Goal: Task Accomplishment & Management: Use online tool/utility

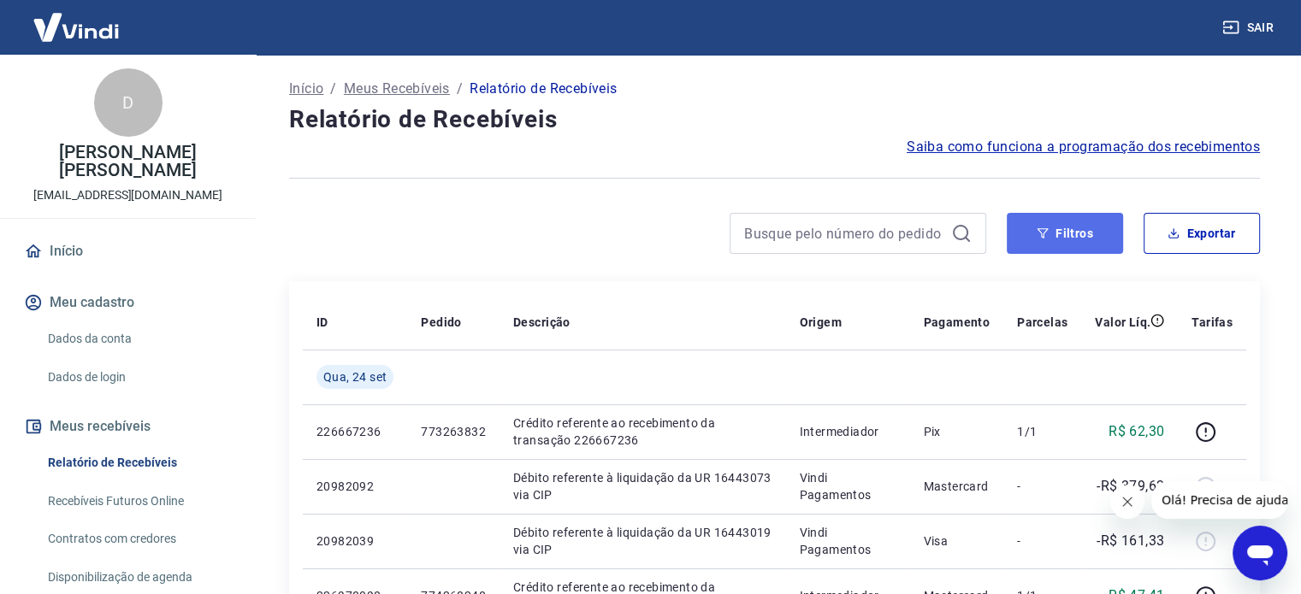
click at [1051, 221] on button "Filtros" at bounding box center [1064, 233] width 116 height 41
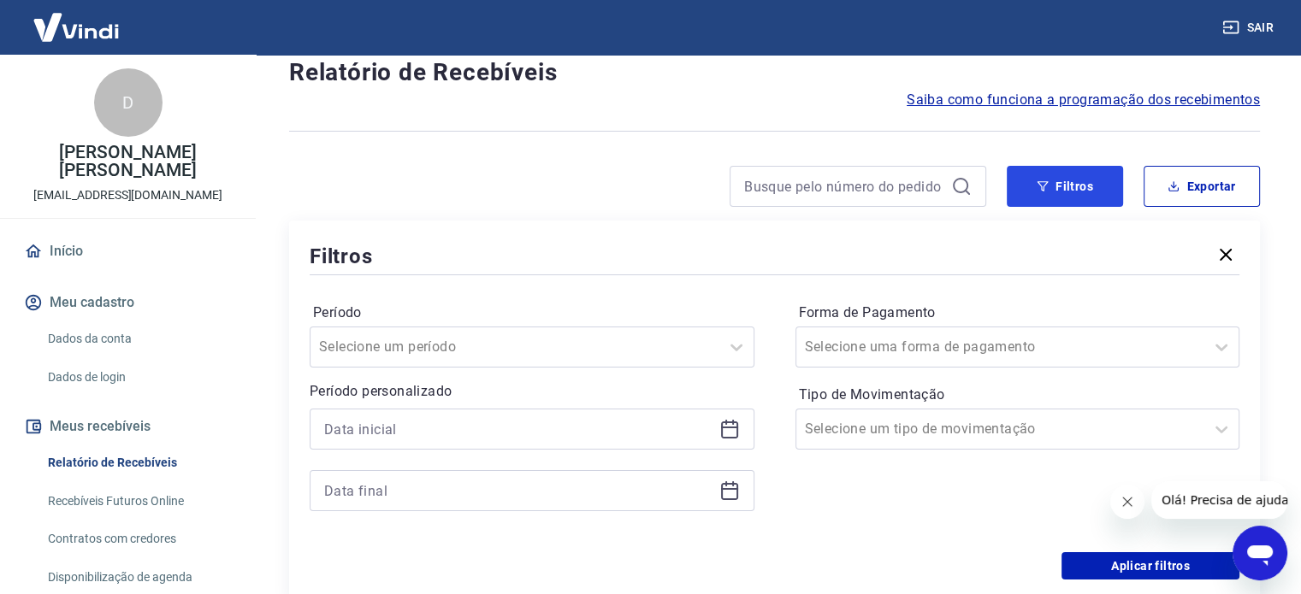
scroll to position [86, 0]
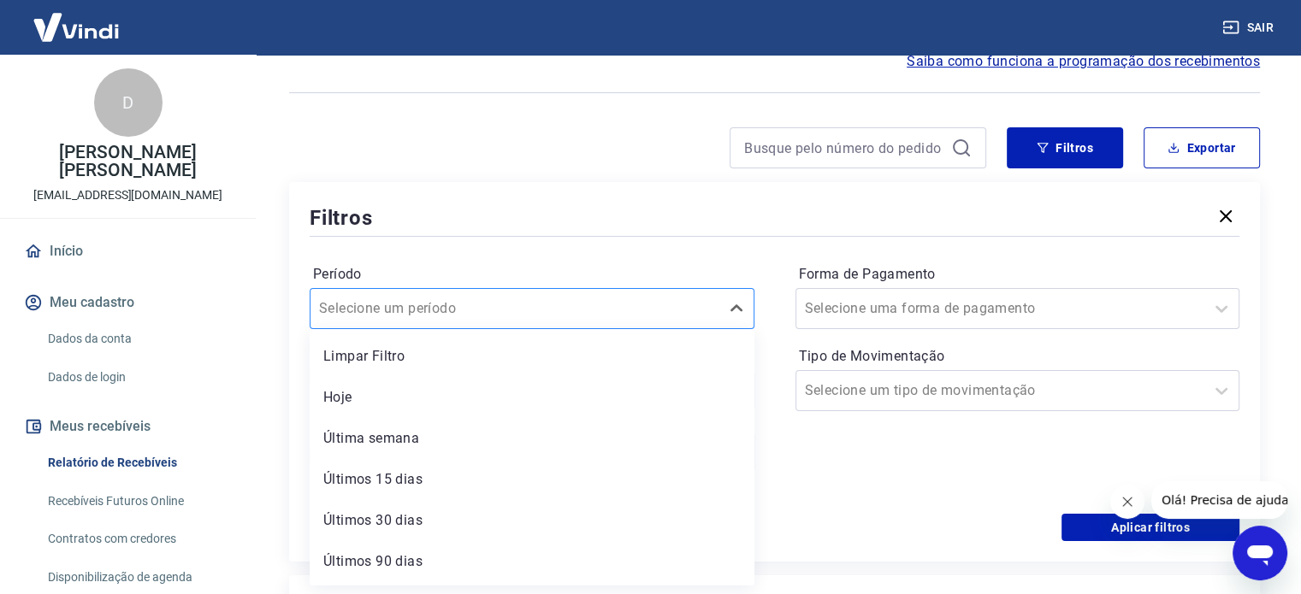
click at [492, 307] on div at bounding box center [515, 309] width 392 height 24
click at [487, 136] on div at bounding box center [637, 147] width 697 height 41
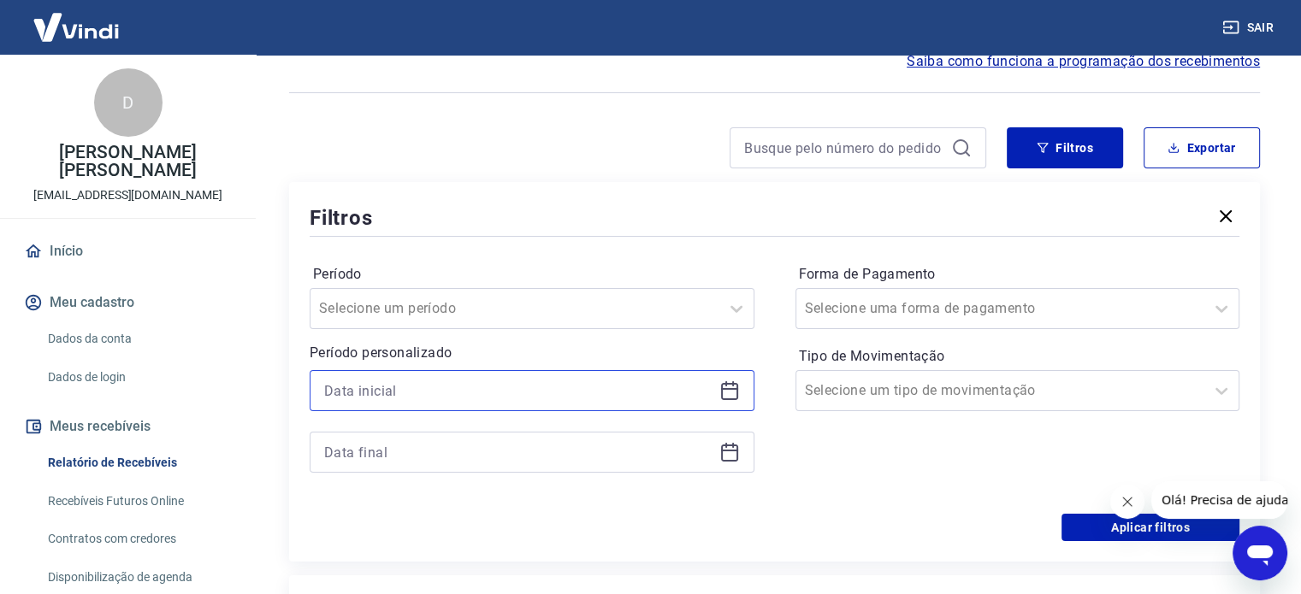
click at [448, 387] on input at bounding box center [518, 391] width 388 height 26
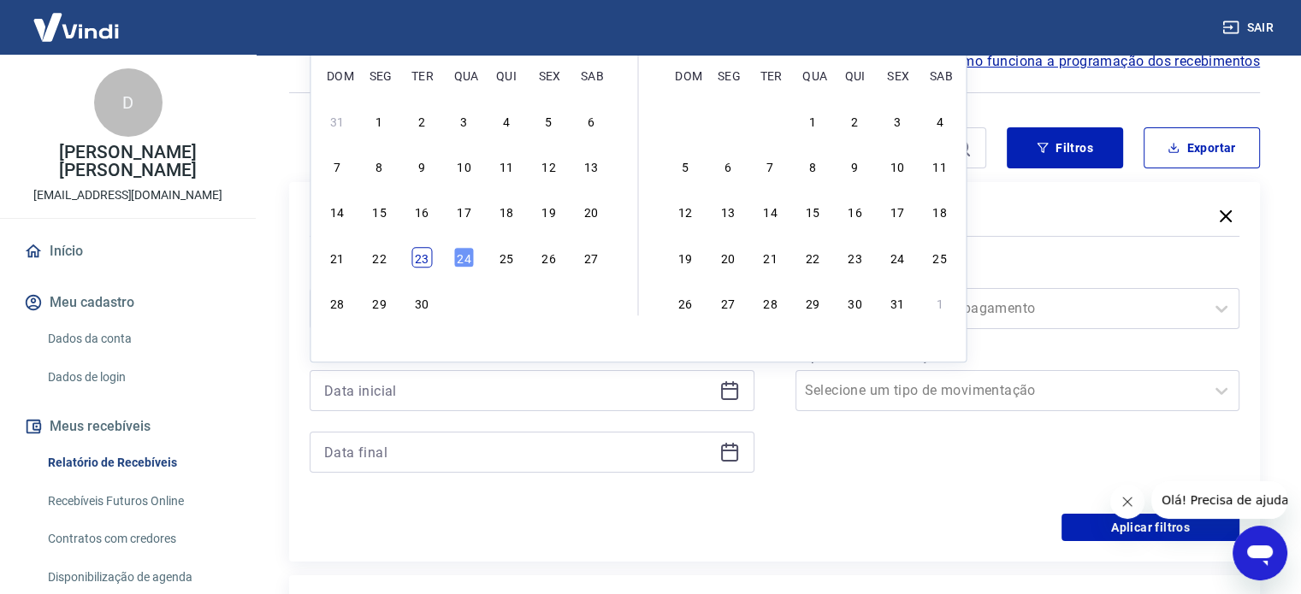
click at [424, 266] on div "23" at bounding box center [421, 257] width 21 height 21
type input "[DATE]"
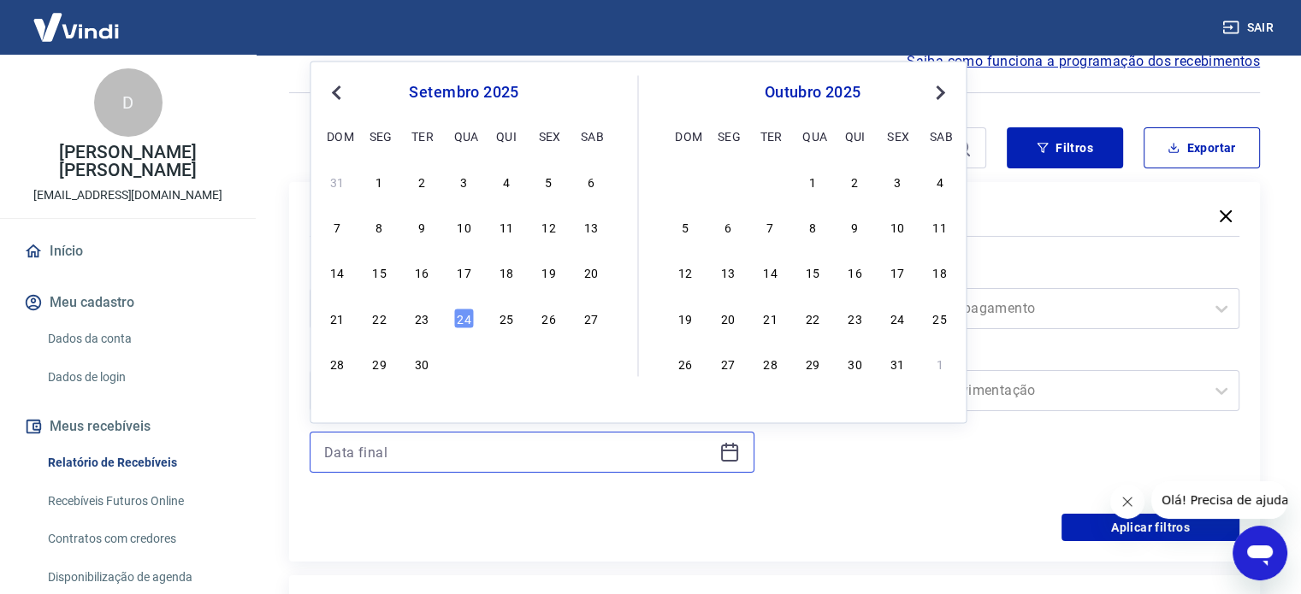
click at [415, 464] on input at bounding box center [518, 452] width 388 height 26
click at [458, 319] on div "24" at bounding box center [463, 318] width 21 height 21
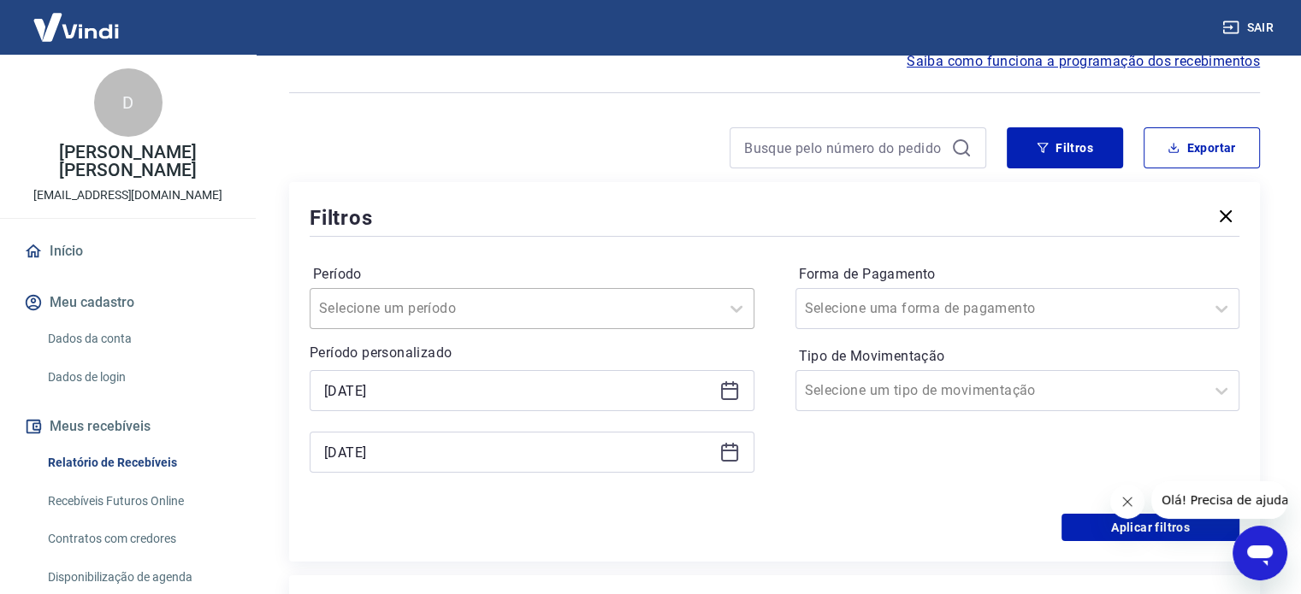
type input "[DATE]"
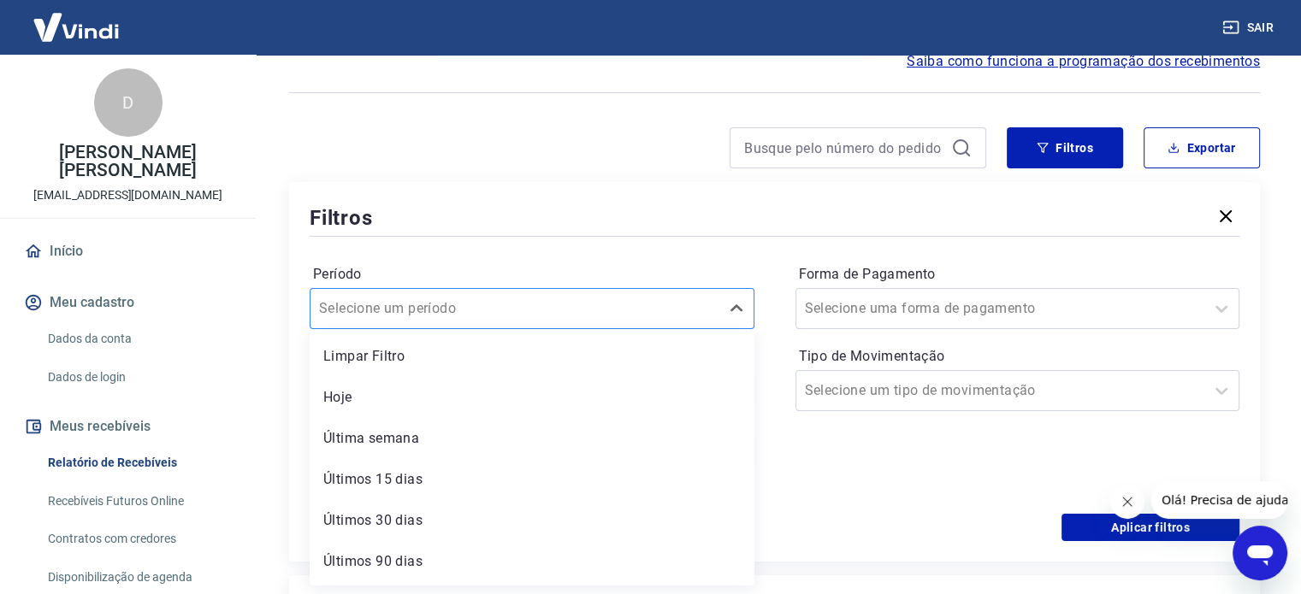
click at [461, 317] on input "Período" at bounding box center [405, 308] width 173 height 21
click at [527, 215] on div "Filtros" at bounding box center [774, 218] width 929 height 30
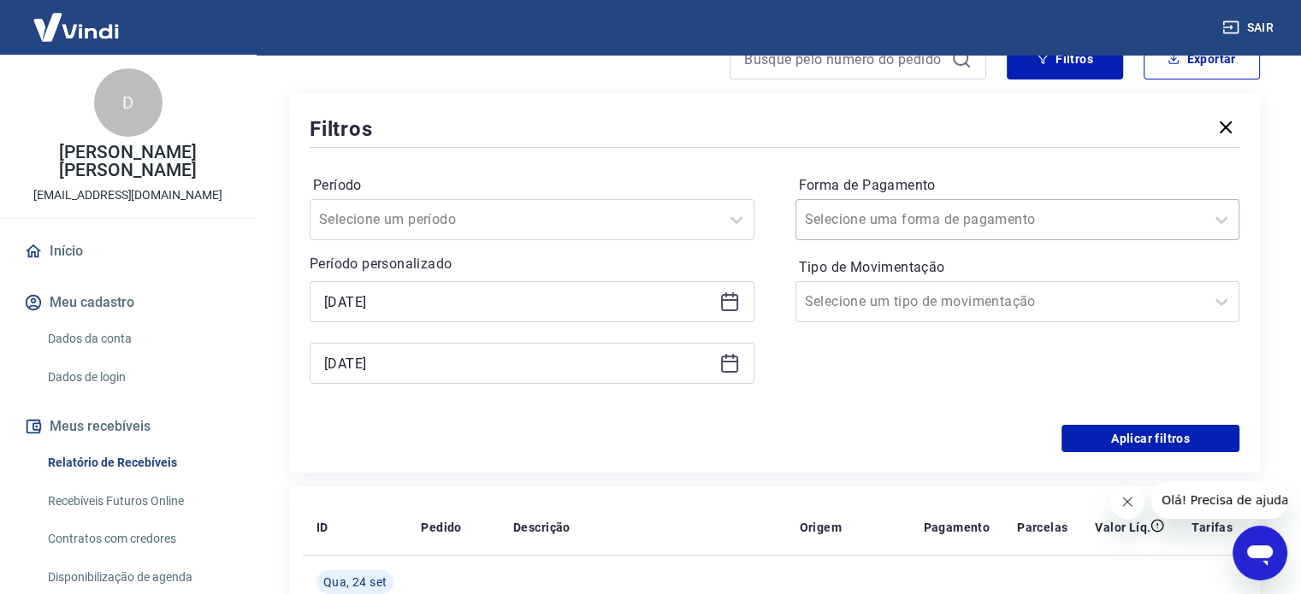
scroll to position [257, 0]
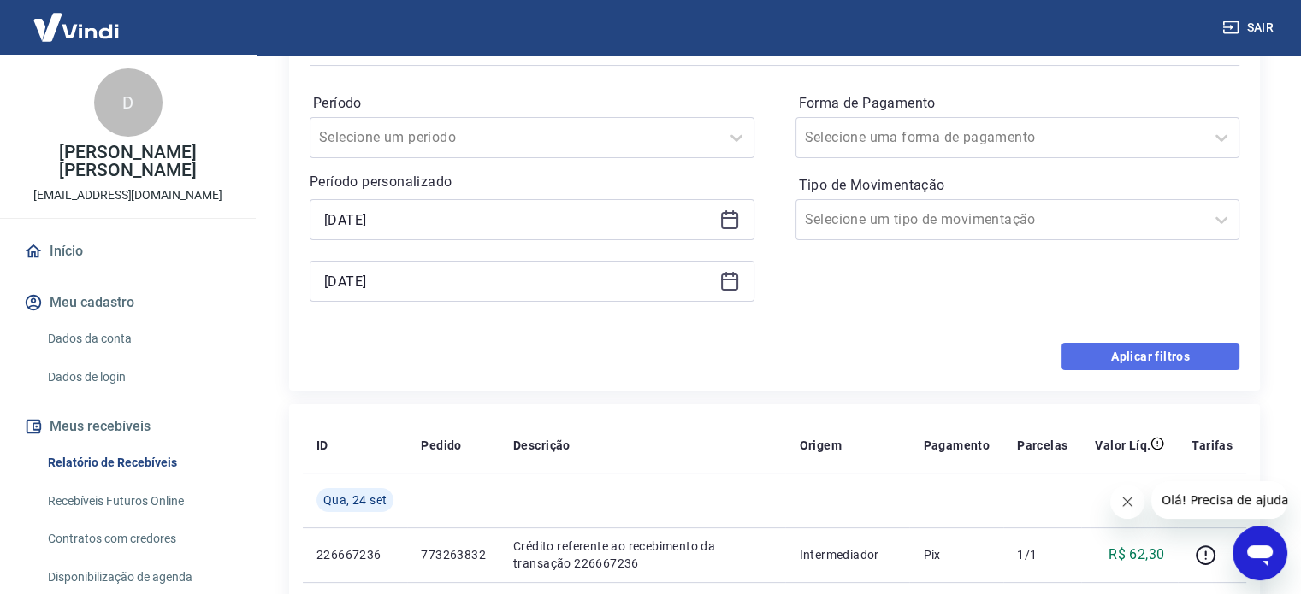
click at [1144, 358] on button "Aplicar filtros" at bounding box center [1150, 356] width 178 height 27
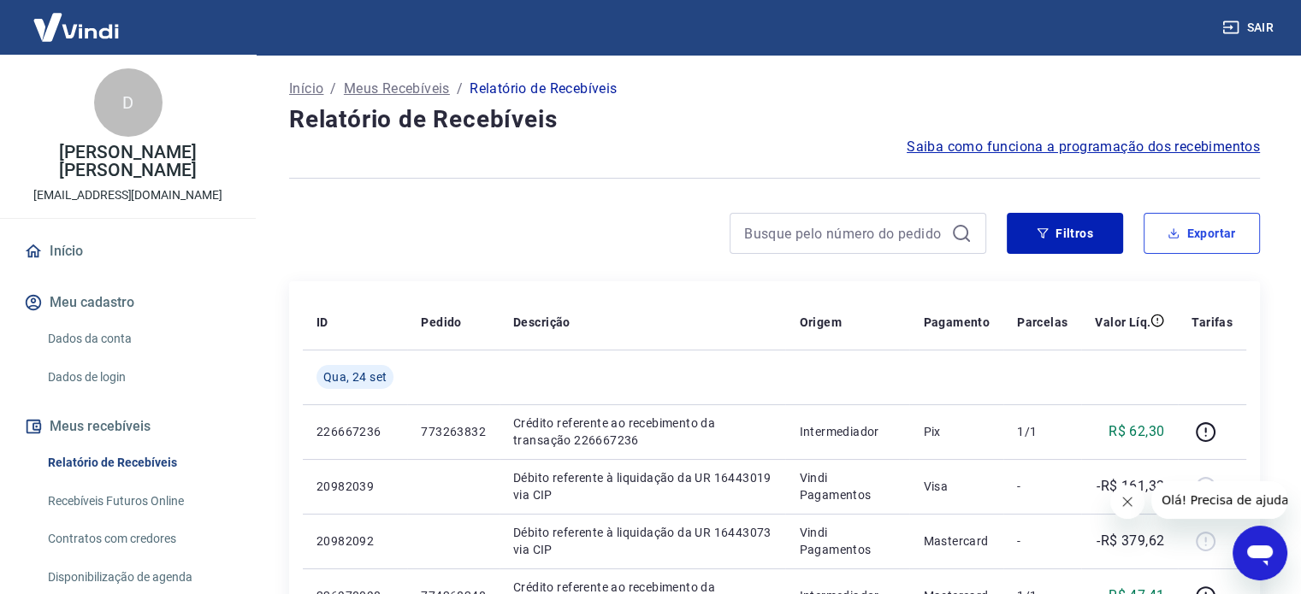
click at [1216, 239] on button "Exportar" at bounding box center [1201, 233] width 116 height 41
type input "[DATE]"
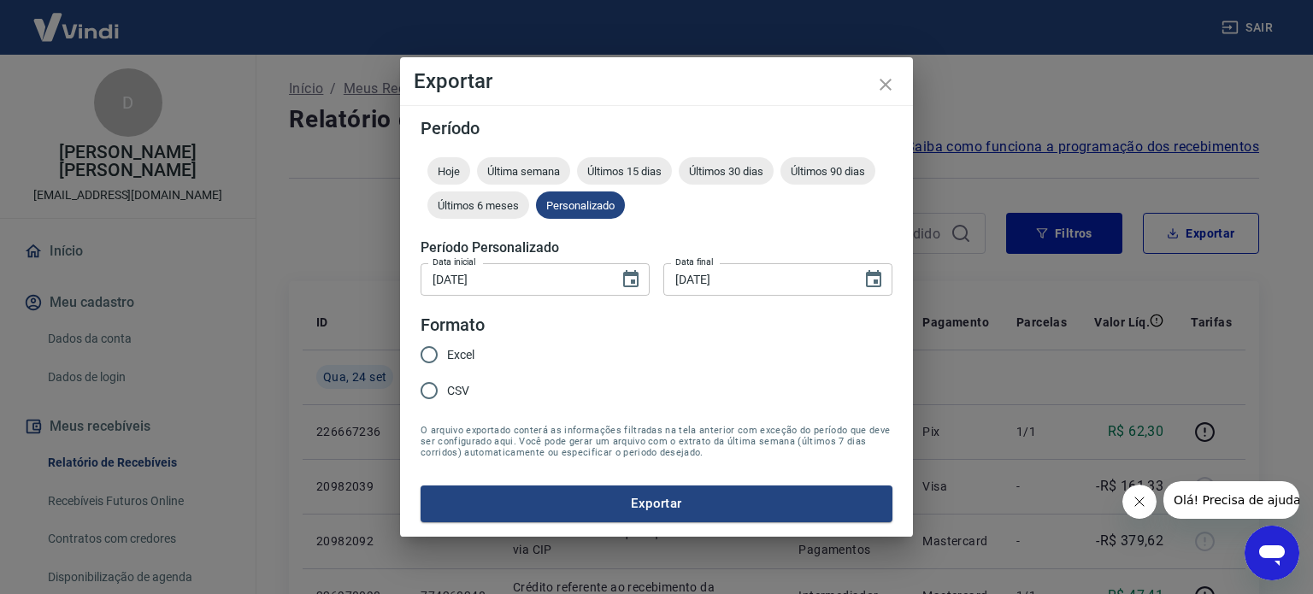
click at [448, 353] on span "Excel" at bounding box center [460, 355] width 27 height 18
click at [447, 353] on input "Excel" at bounding box center [429, 355] width 36 height 36
radio input "true"
click at [506, 496] on button "Exportar" at bounding box center [657, 504] width 472 height 36
